Goal: Task Accomplishment & Management: Complete application form

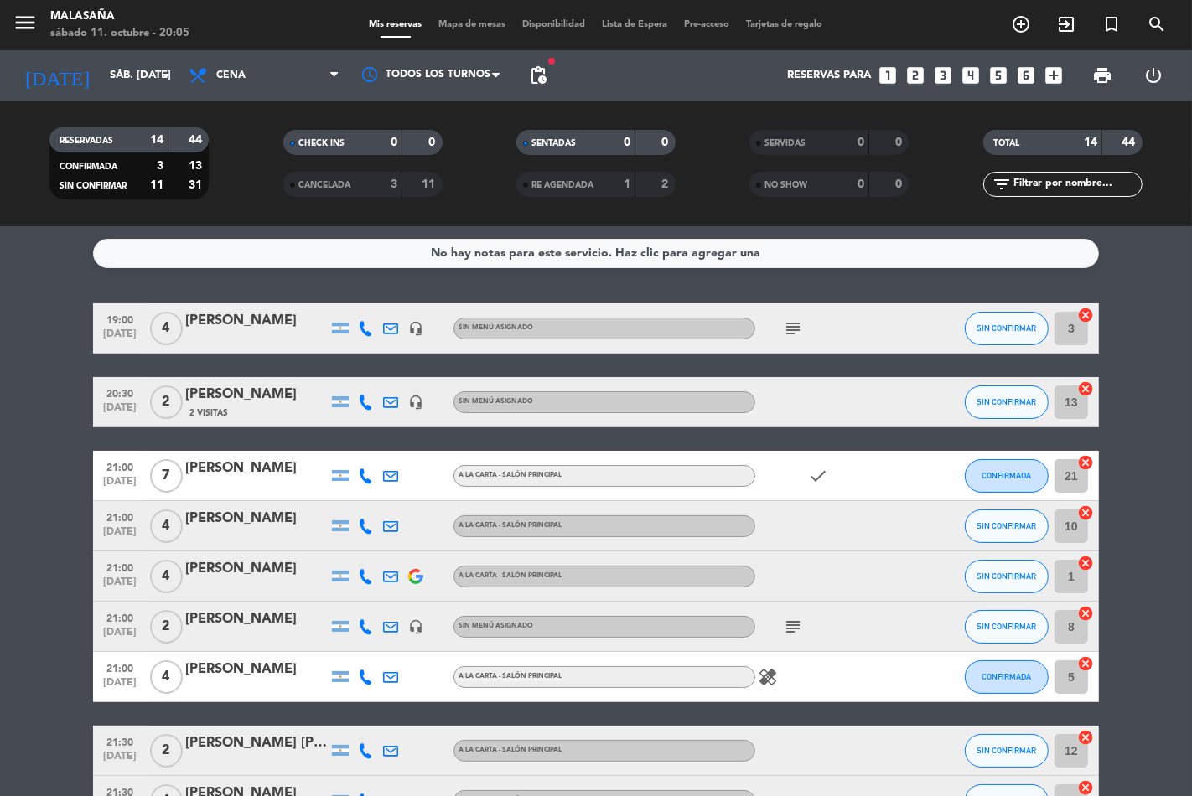
click at [967, 75] on icon "looks_4" at bounding box center [970, 76] width 22 height 22
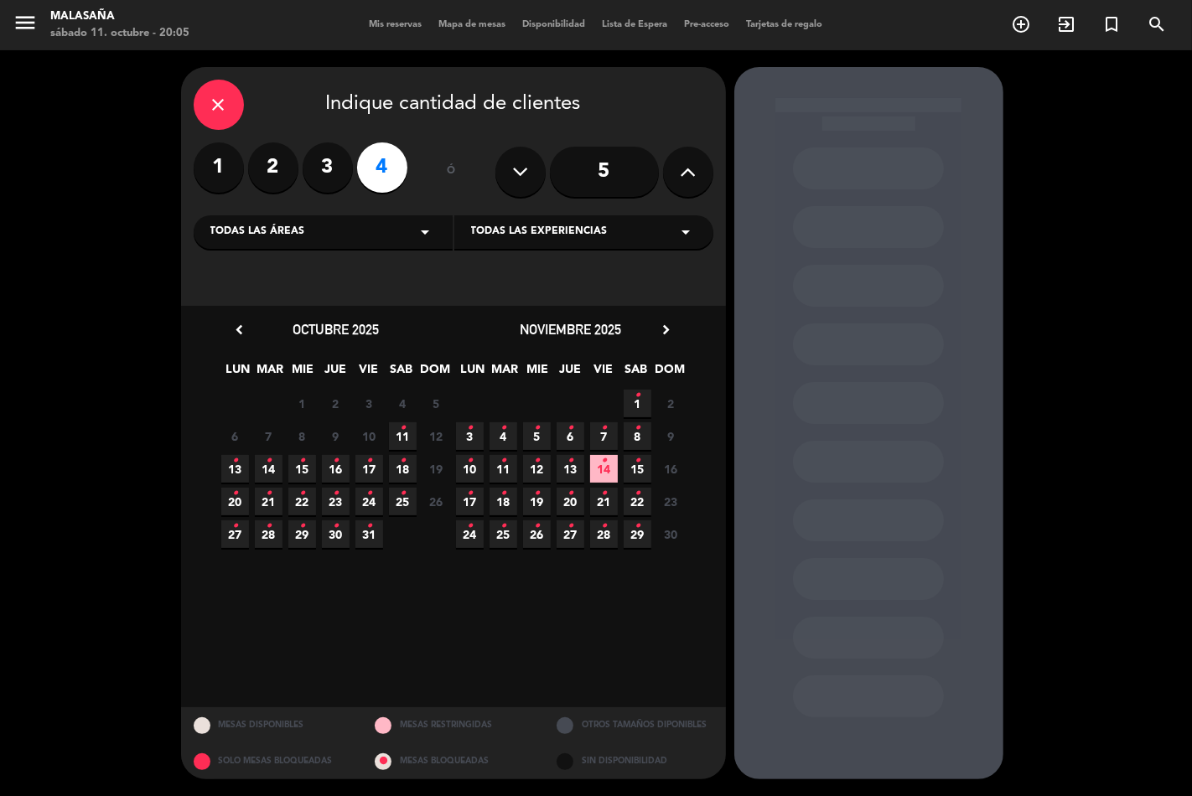
click at [402, 434] on icon "•" at bounding box center [403, 428] width 6 height 27
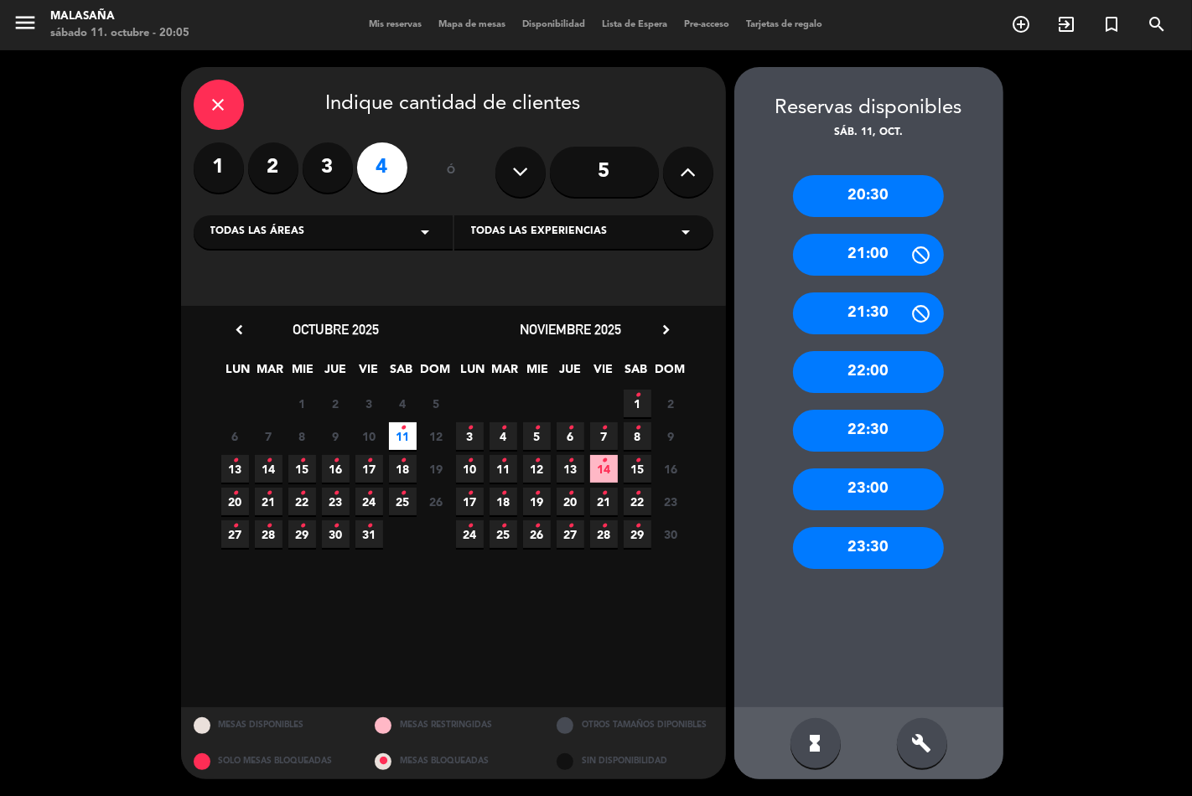
click at [851, 312] on div "21:30" at bounding box center [868, 313] width 151 height 42
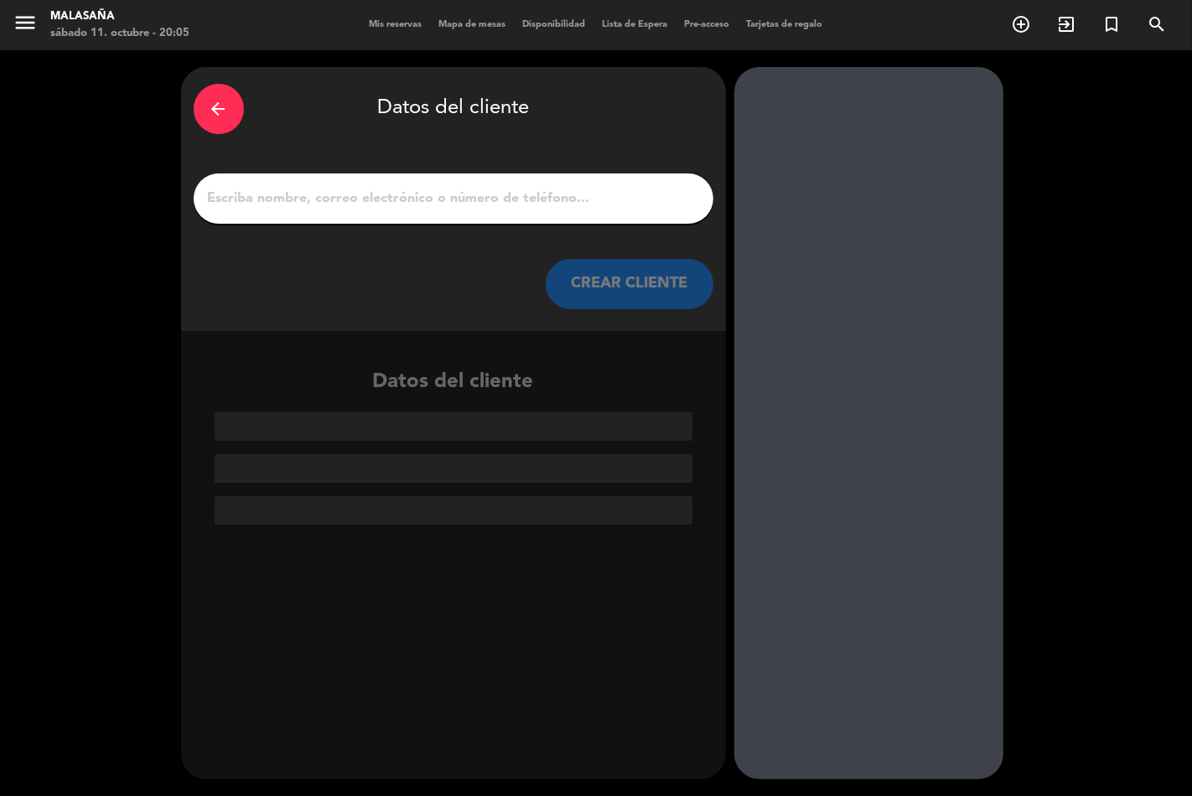
click at [396, 180] on div at bounding box center [454, 198] width 520 height 50
click at [390, 198] on input "1" at bounding box center [453, 198] width 494 height 23
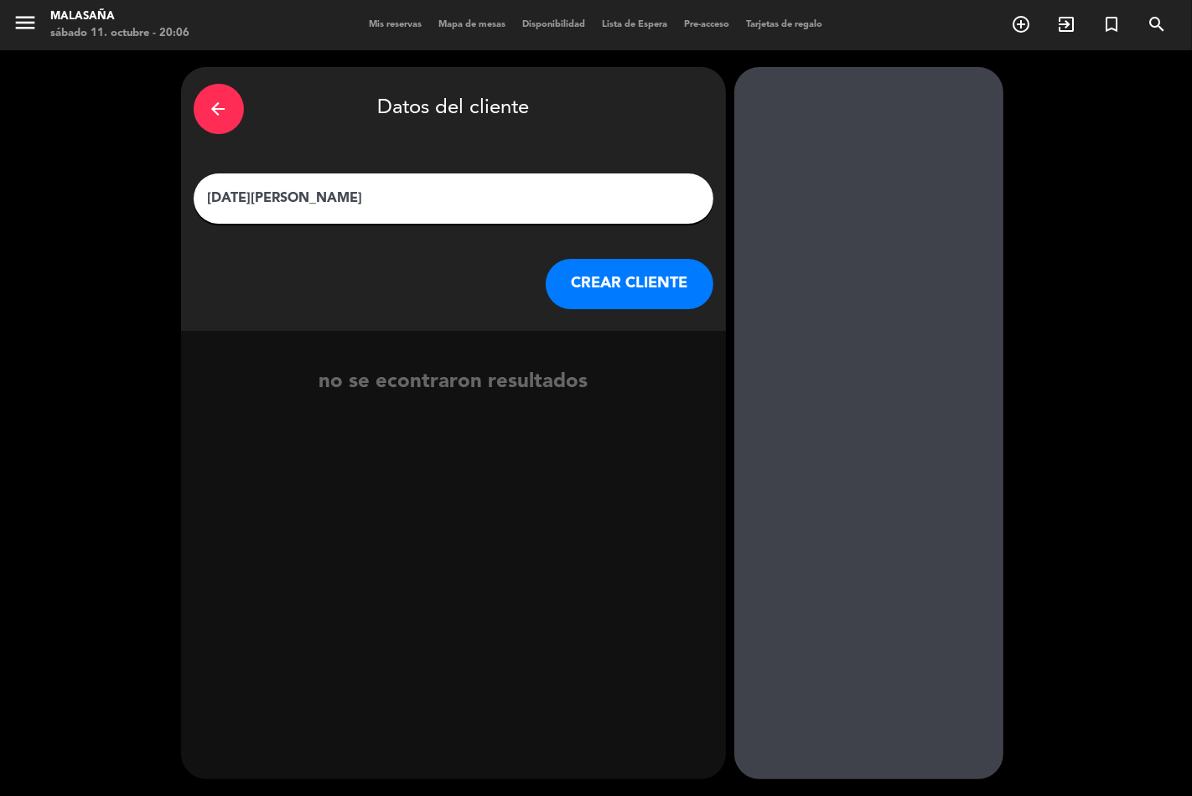
type input "[DATE][PERSON_NAME]"
click at [607, 277] on button "CREAR CLIENTE" at bounding box center [629, 284] width 168 height 50
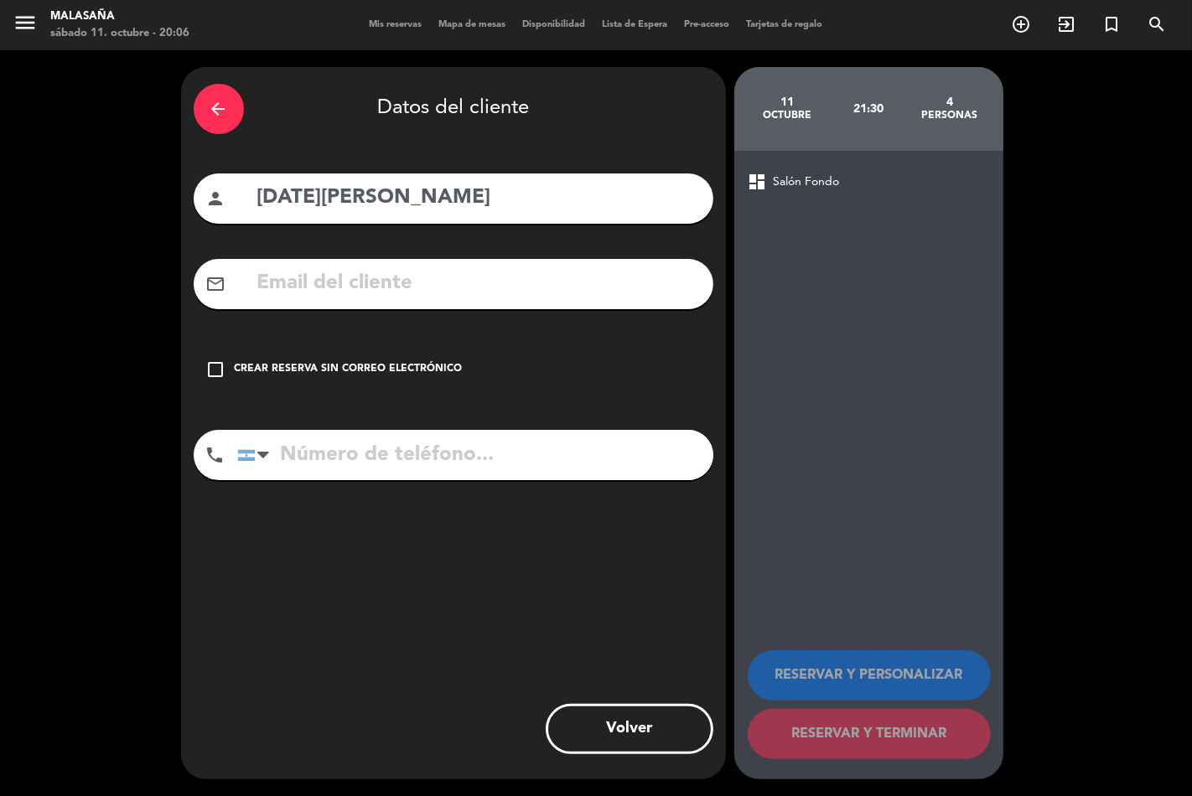
click at [366, 455] on input "tel" at bounding box center [475, 455] width 476 height 50
click at [302, 269] on div "mail_outline" at bounding box center [454, 284] width 520 height 50
click at [302, 277] on input "text" at bounding box center [478, 283] width 445 height 34
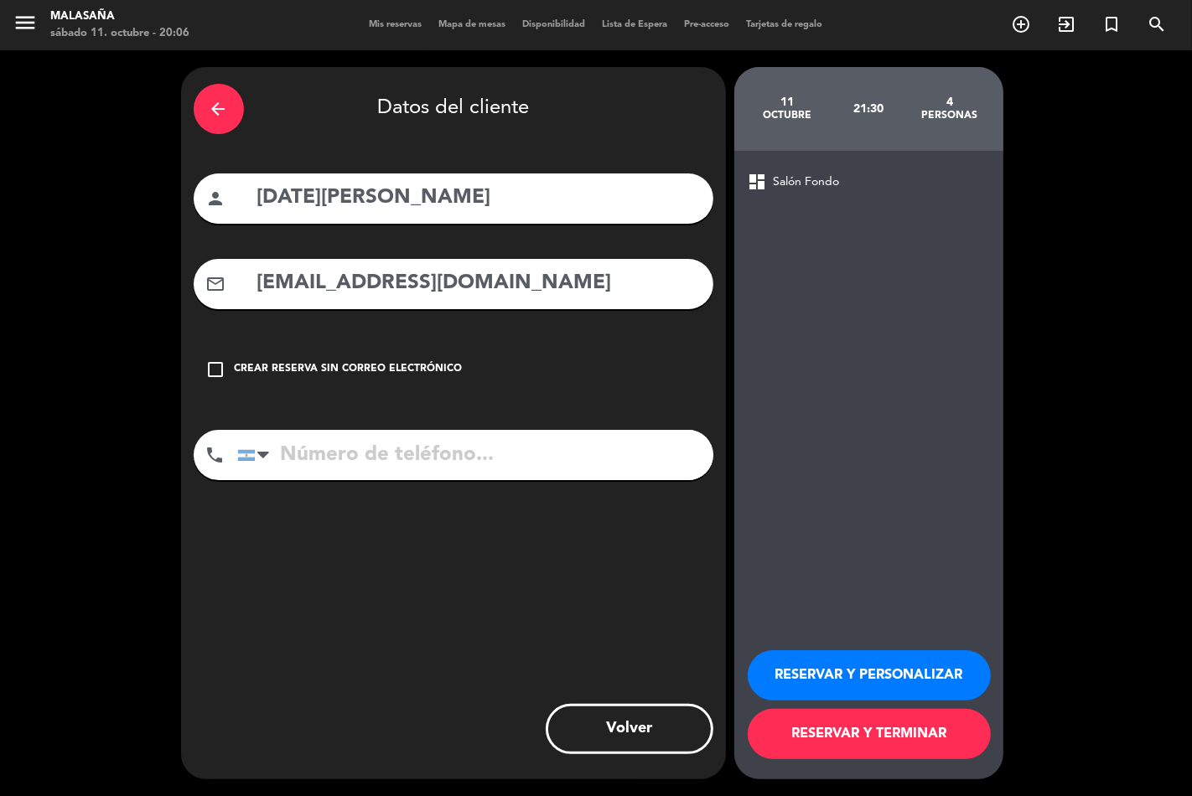
type input "[EMAIL_ADDRESS][DOMAIN_NAME]"
click at [465, 465] on input "tel" at bounding box center [475, 455] width 476 height 50
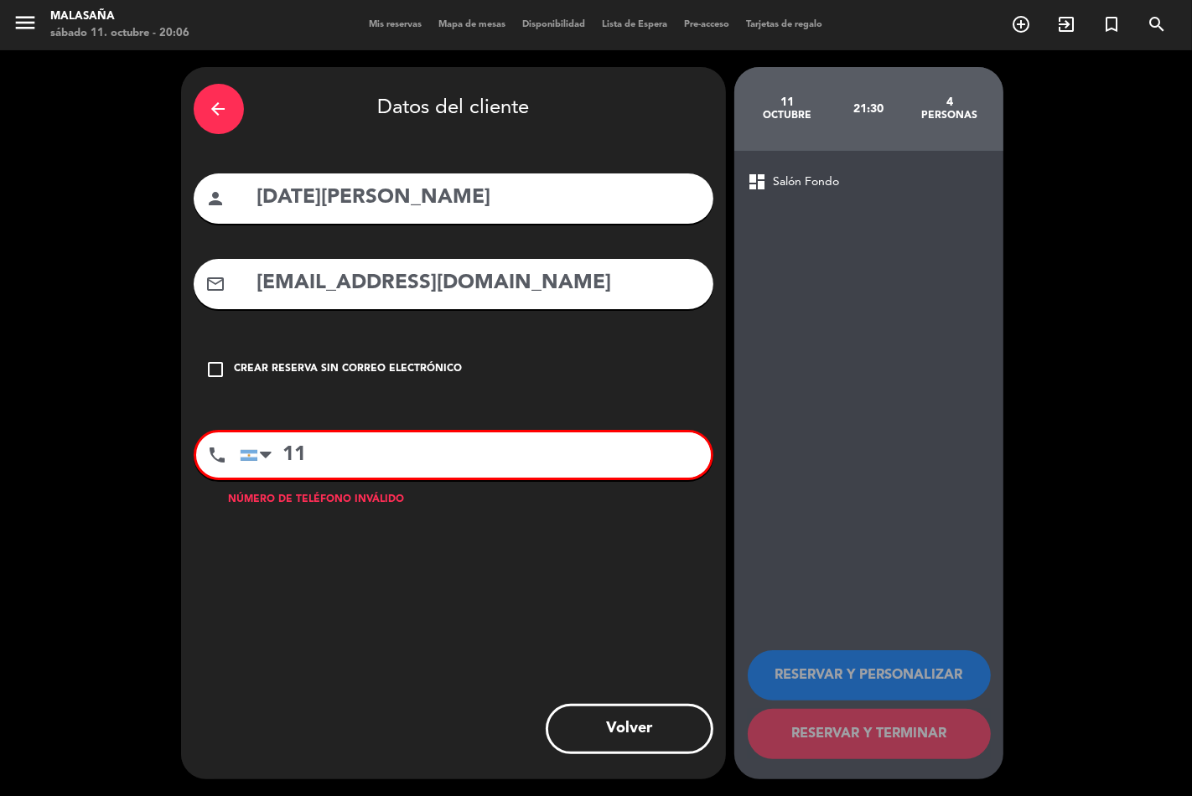
type input "1"
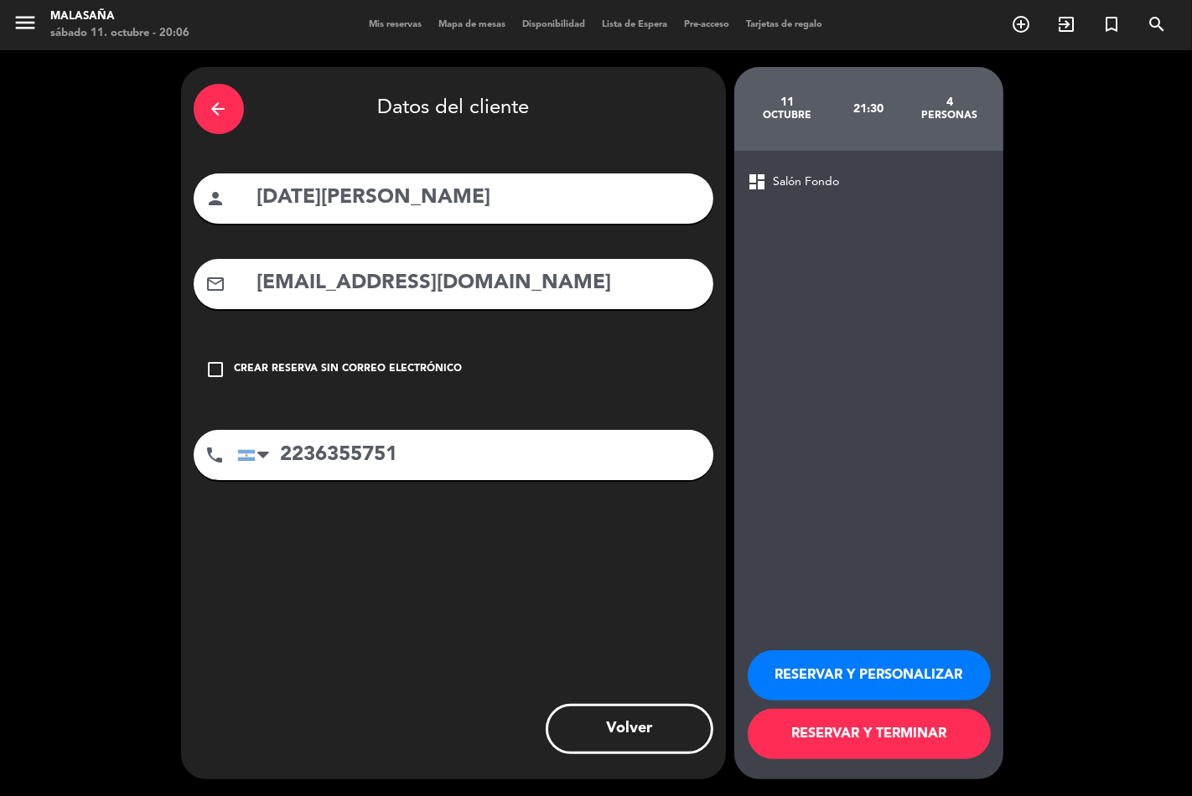
click at [361, 457] on input "2236355751" at bounding box center [475, 455] width 476 height 50
type input "2236352751"
click at [834, 675] on button "RESERVAR Y PERSONALIZAR" at bounding box center [868, 675] width 243 height 50
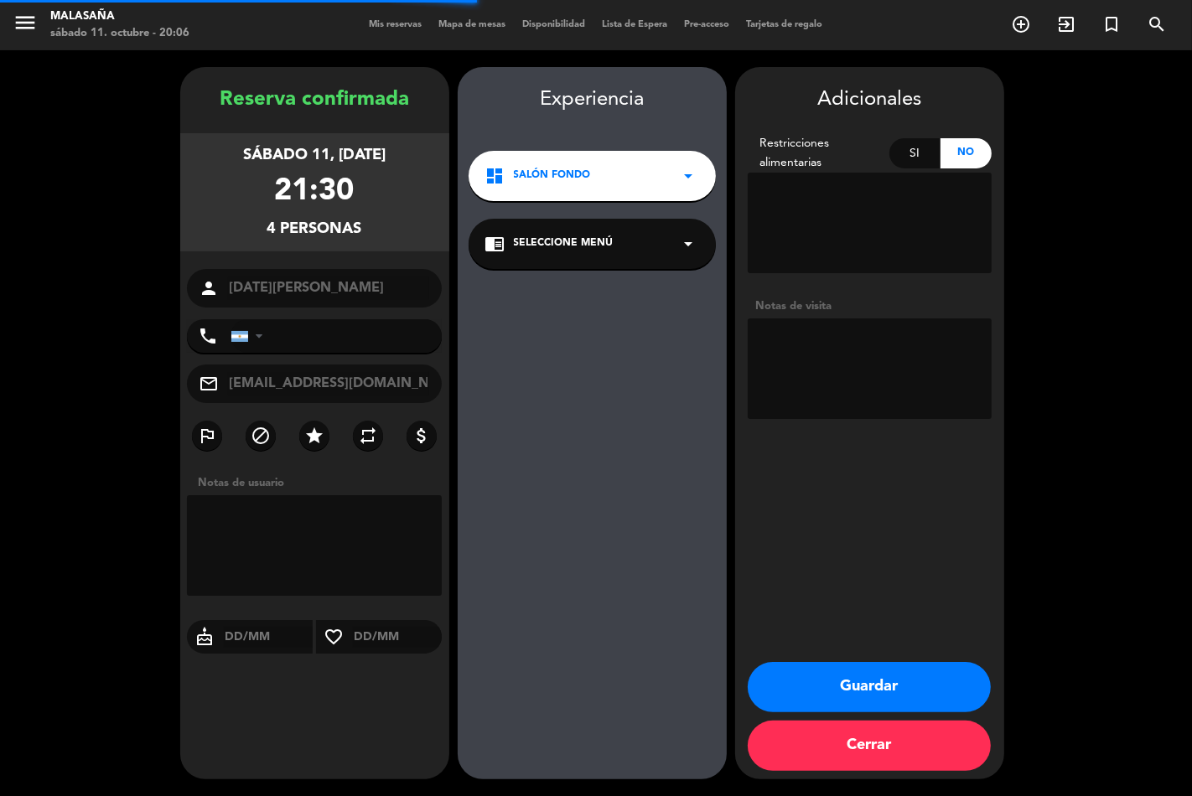
type input "[PHONE_NUMBER]"
click at [816, 690] on button "Guardar" at bounding box center [868, 687] width 243 height 50
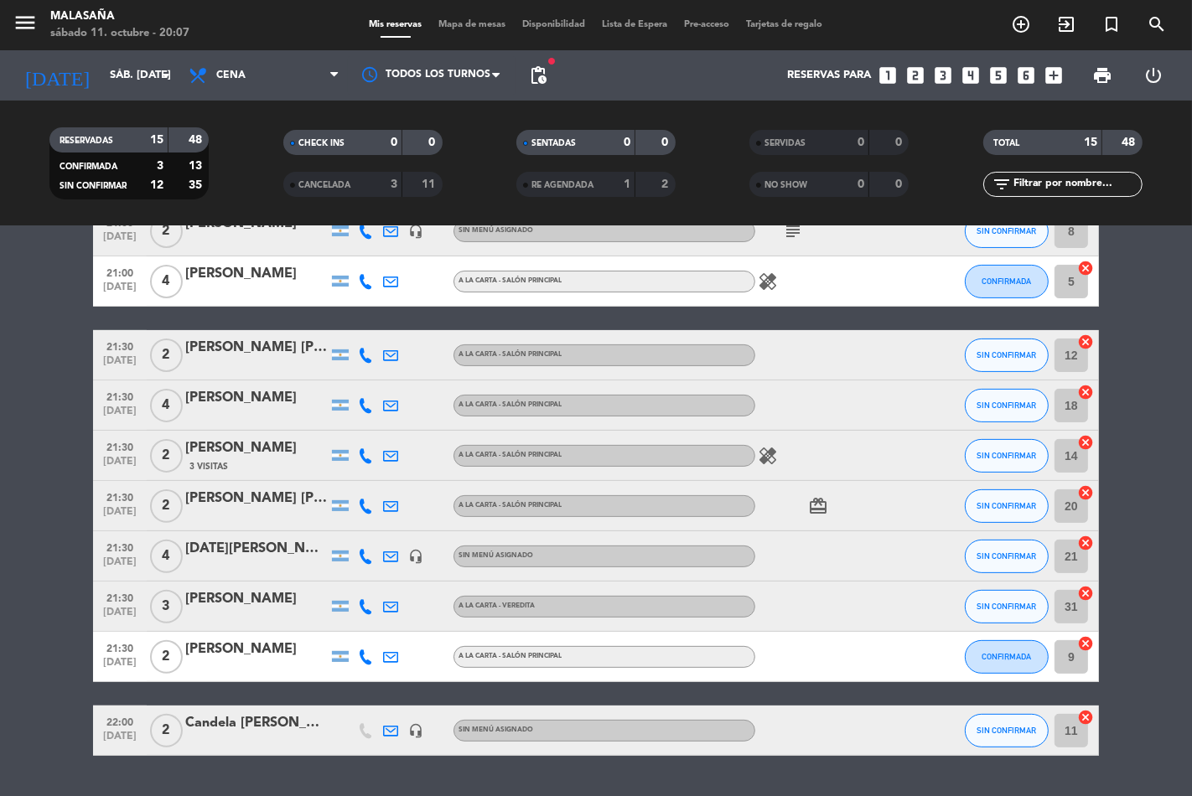
scroll to position [439, 0]
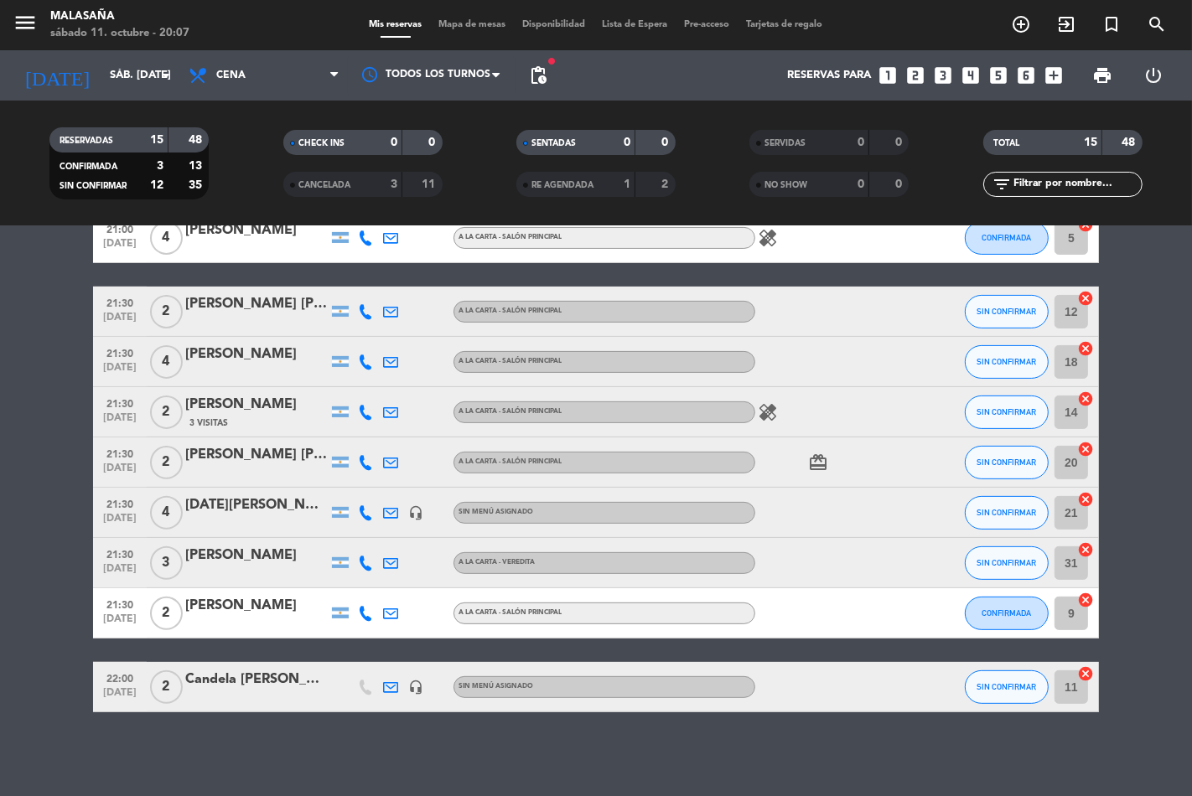
click at [249, 451] on div "[PERSON_NAME] [PERSON_NAME]" at bounding box center [256, 455] width 142 height 22
